Goal: Task Accomplishment & Management: Manage account settings

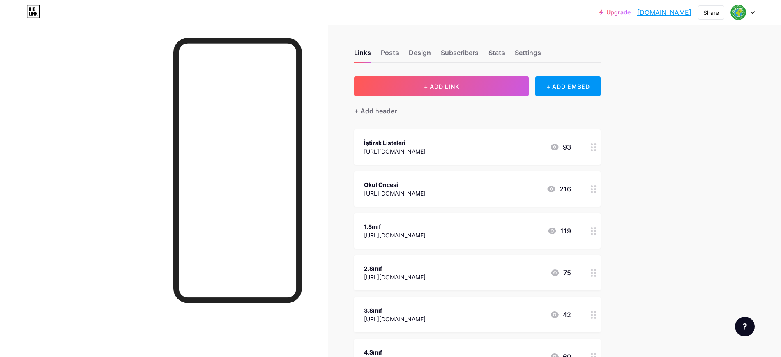
click at [748, 7] on div at bounding box center [743, 12] width 24 height 15
click at [670, 113] on li "Logout" at bounding box center [703, 115] width 102 height 22
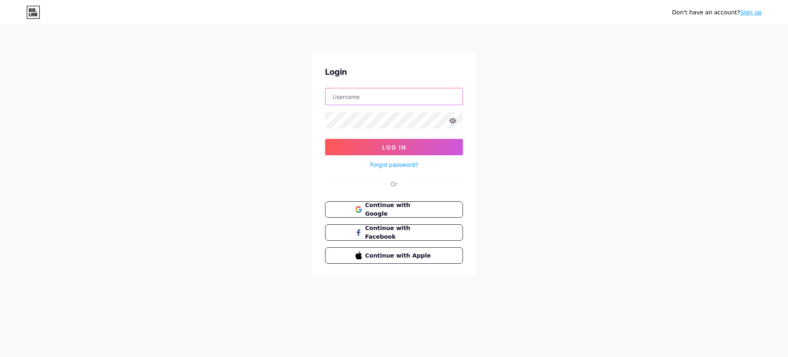
type input "[EMAIL_ADDRESS][DOMAIN_NAME]"
click at [407, 211] on span "Continue with Google" at bounding box center [399, 210] width 69 height 18
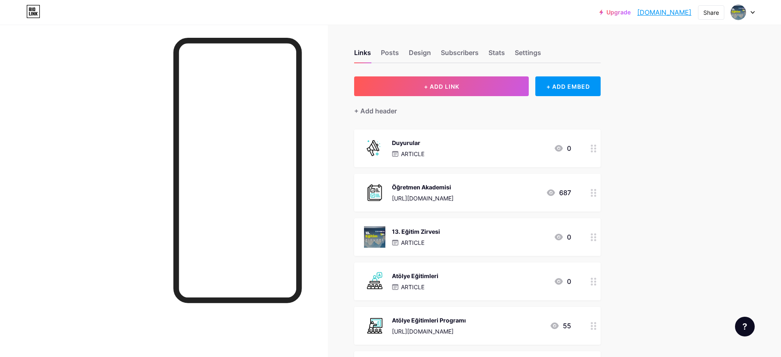
click at [509, 50] on div "Links Posts Design Subscribers Stats Settings" at bounding box center [477, 48] width 246 height 29
click at [522, 52] on div "Settings" at bounding box center [528, 55] width 26 height 15
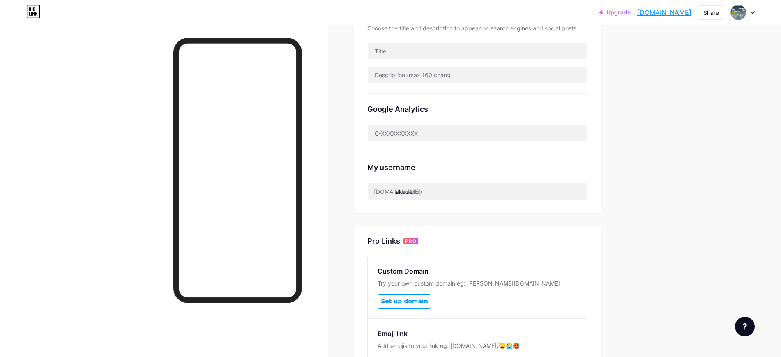
scroll to position [205, 0]
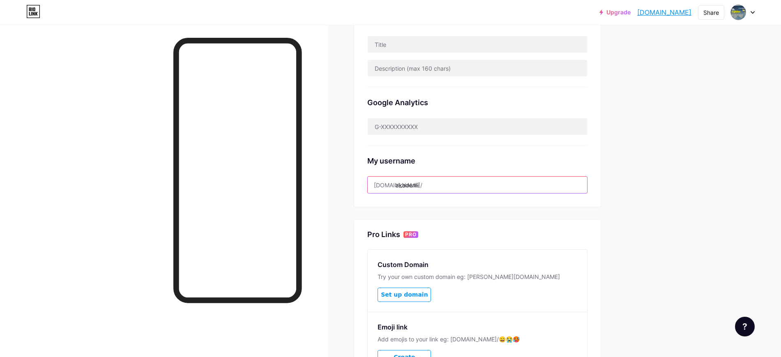
click at [442, 182] on input "akademi" at bounding box center [477, 185] width 219 height 16
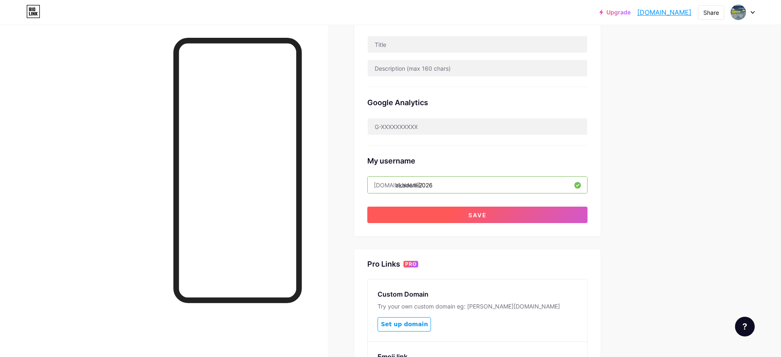
type input "akademi2026"
click at [471, 211] on button "Save" at bounding box center [477, 215] width 220 height 16
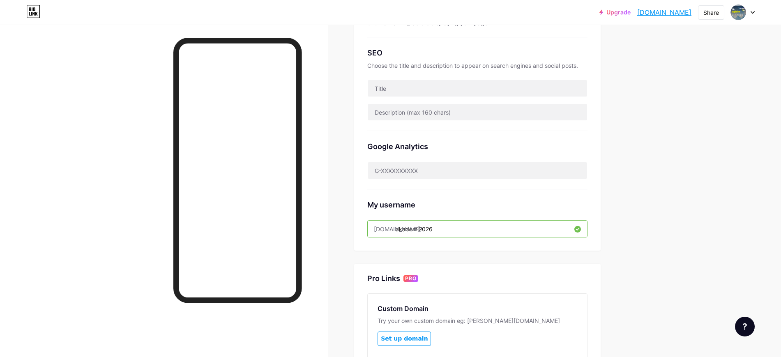
scroll to position [0, 0]
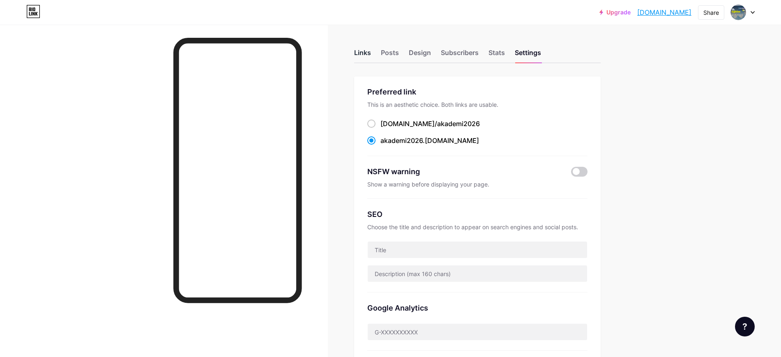
click at [365, 54] on div "Links" at bounding box center [362, 55] width 17 height 15
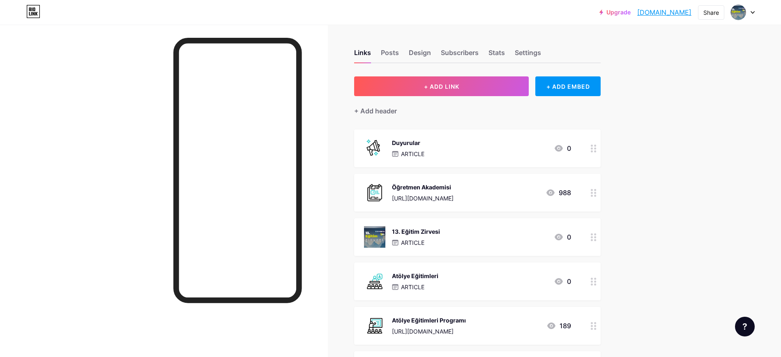
click at [542, 44] on div "Links Posts Design Subscribers Stats Settings" at bounding box center [477, 48] width 246 height 29
click at [539, 48] on div "Settings" at bounding box center [528, 55] width 26 height 15
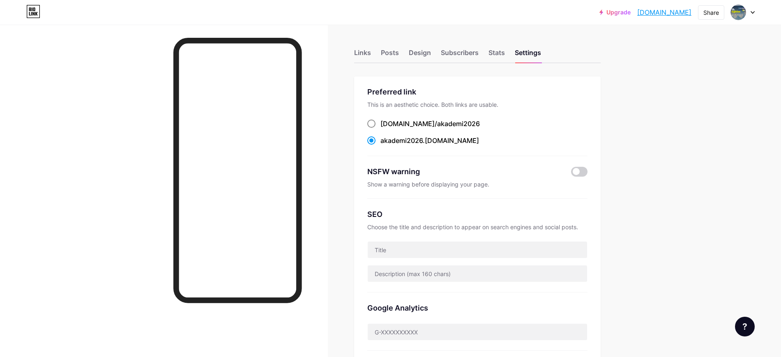
click at [437, 121] on span "akademi2026" at bounding box center [458, 124] width 43 height 8
click at [386, 129] on input "bio.link/ akademi2026" at bounding box center [382, 131] width 5 height 5
radio input "true"
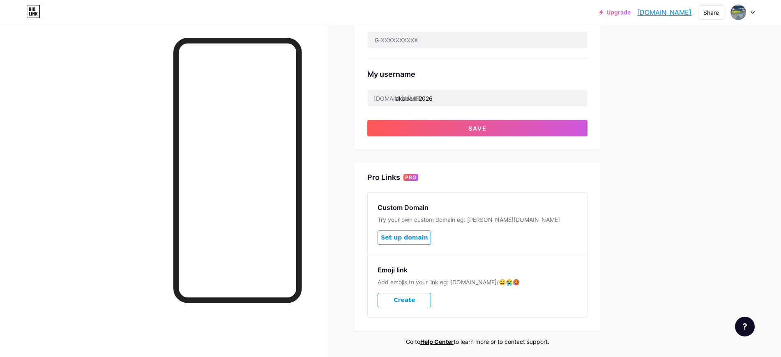
scroll to position [321, 0]
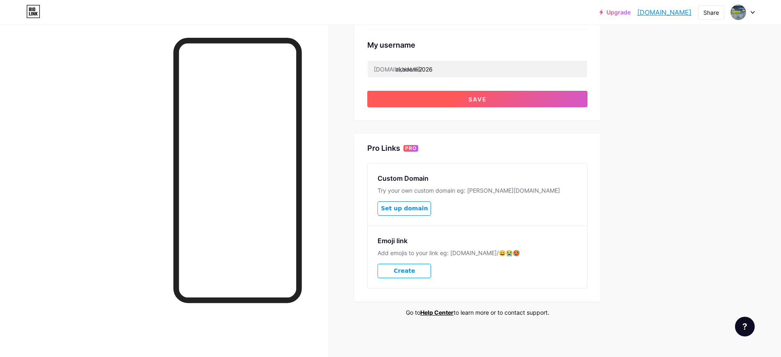
click at [457, 97] on button "Save" at bounding box center [477, 99] width 220 height 16
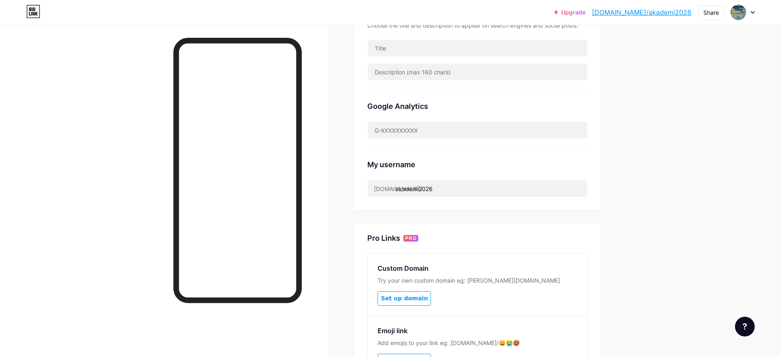
scroll to position [205, 0]
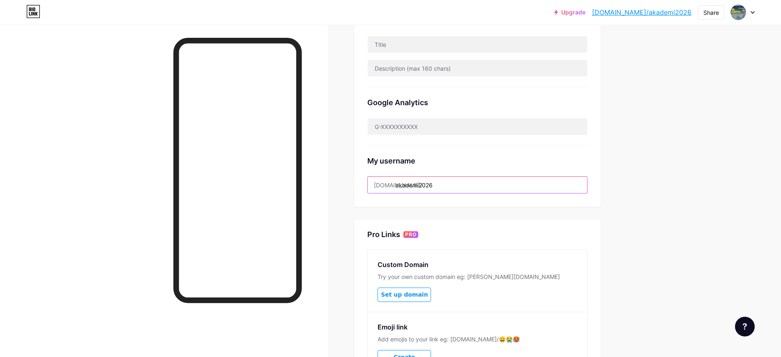
click at [474, 181] on input "akademi2026" at bounding box center [477, 185] width 219 height 16
drag, startPoint x: 416, startPoint y: 182, endPoint x: 475, endPoint y: 181, distance: 59.6
click at [475, 181] on input "akademi2026" at bounding box center [477, 185] width 219 height 16
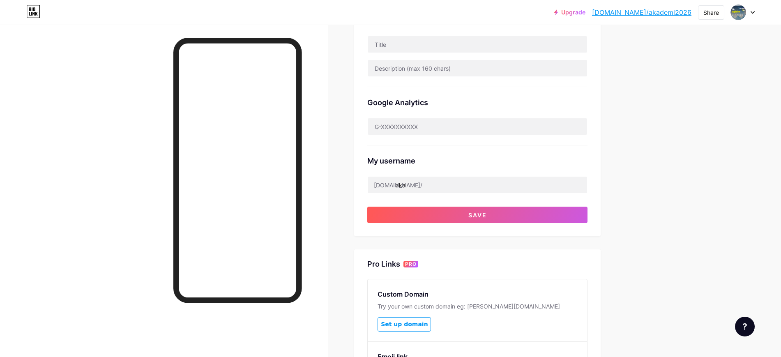
click at [506, 151] on div "My username bio.link/ aka" at bounding box center [477, 169] width 220 height 48
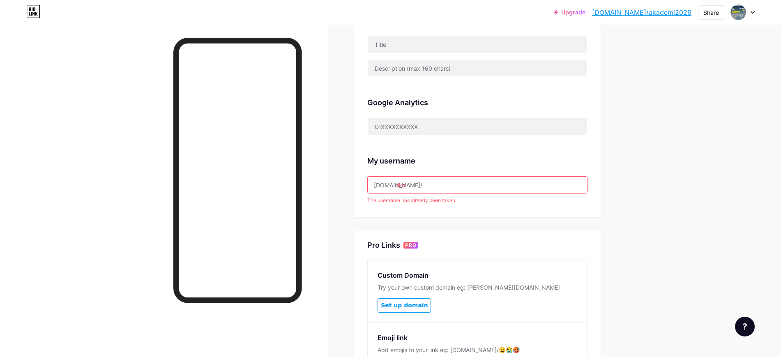
click at [461, 191] on input "aka" at bounding box center [477, 185] width 219 height 16
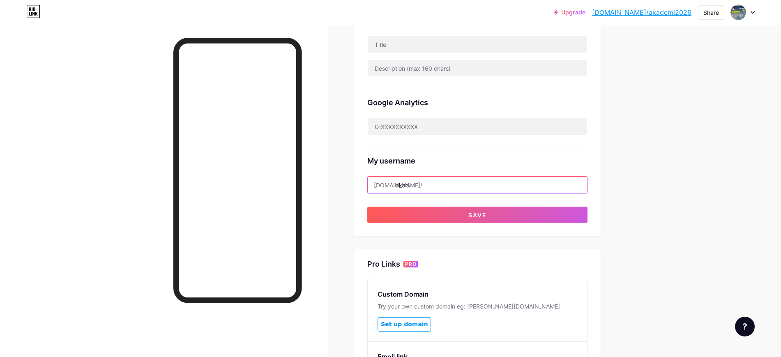
type input "akad"
click at [693, 204] on div "Upgrade bio.link/akadem... bio.link/akademi2026 Share Switch accounts 13.EĞİTİM…" at bounding box center [390, 134] width 781 height 679
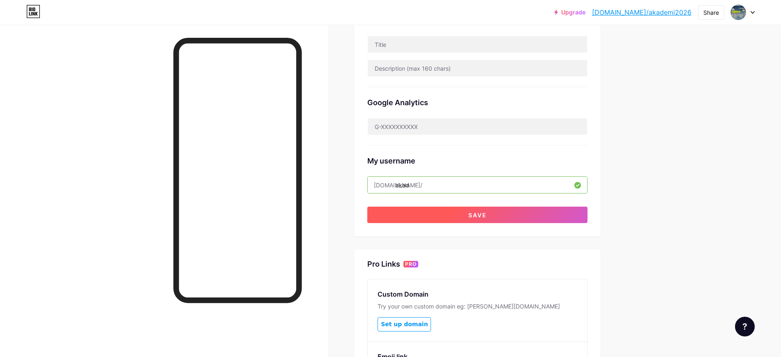
click at [464, 217] on button "Save" at bounding box center [477, 215] width 220 height 16
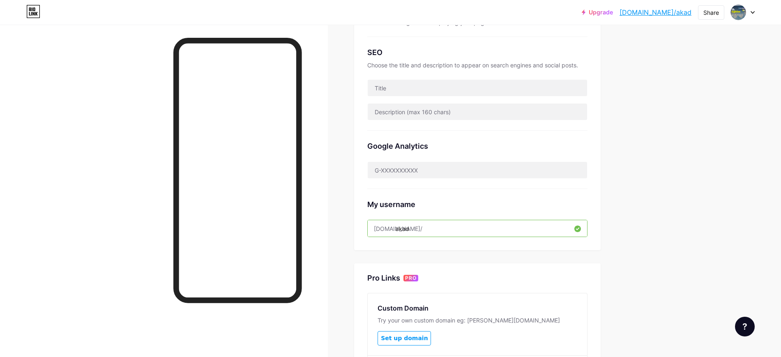
scroll to position [0, 0]
